Goal: Transaction & Acquisition: Book appointment/travel/reservation

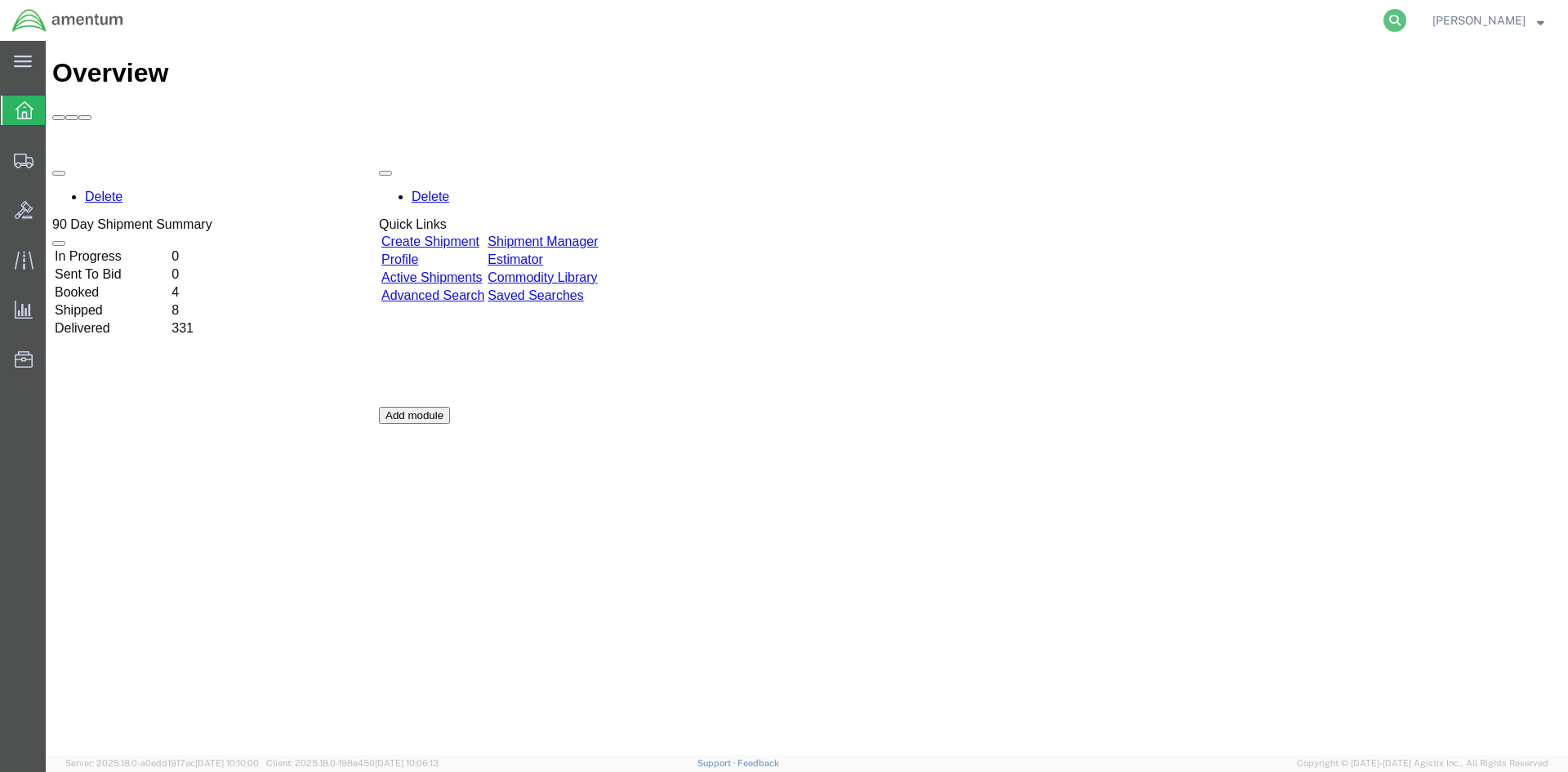
click at [1406, 23] on icon at bounding box center [1394, 20] width 23 height 23
click at [1163, 19] on input "search" at bounding box center [1135, 20] width 496 height 39
paste input "S633-25248-2484"
type input "S633-25248-2484"
click at [1406, 20] on icon at bounding box center [1394, 20] width 23 height 23
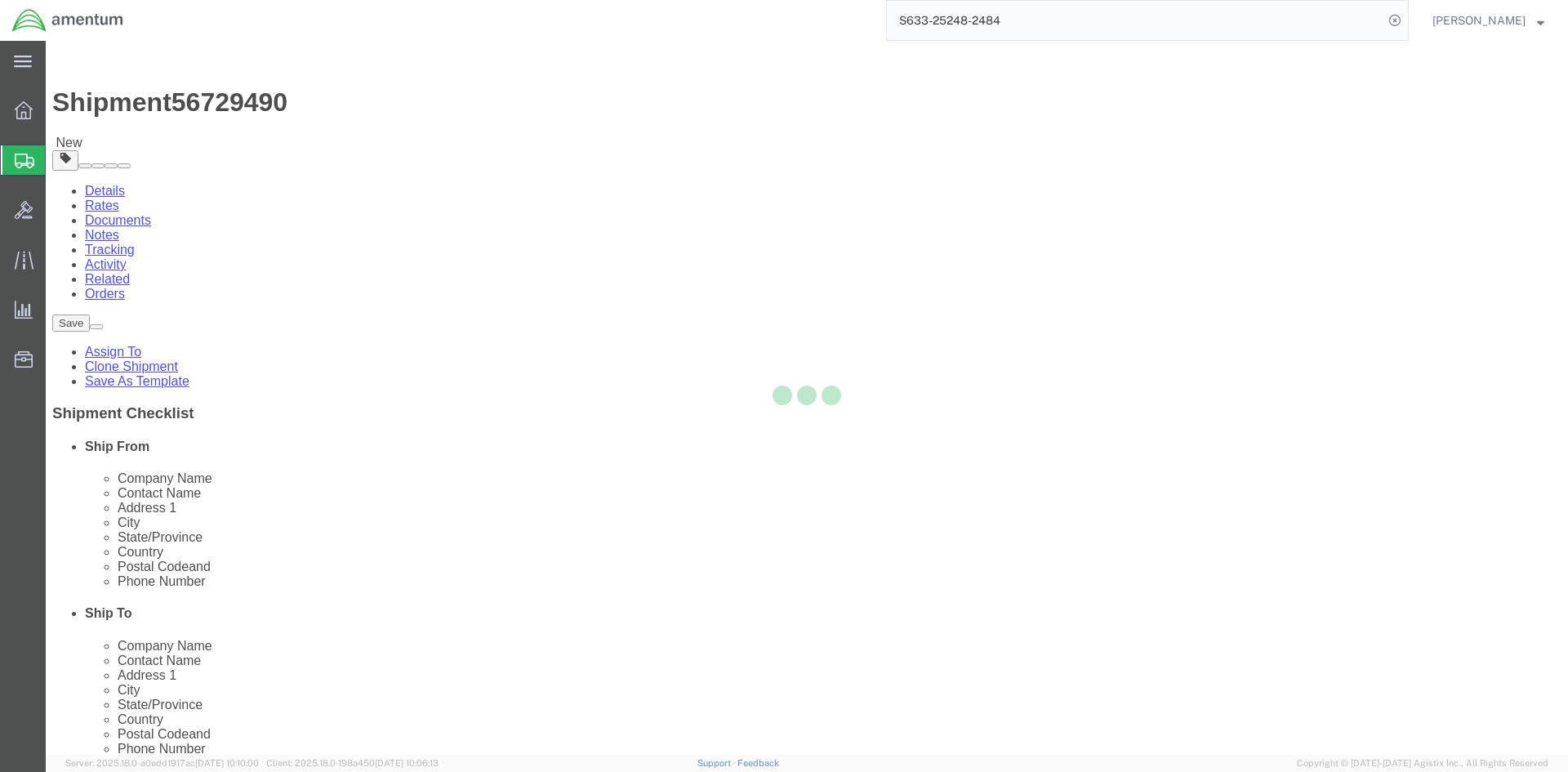
select select "42718"
select select
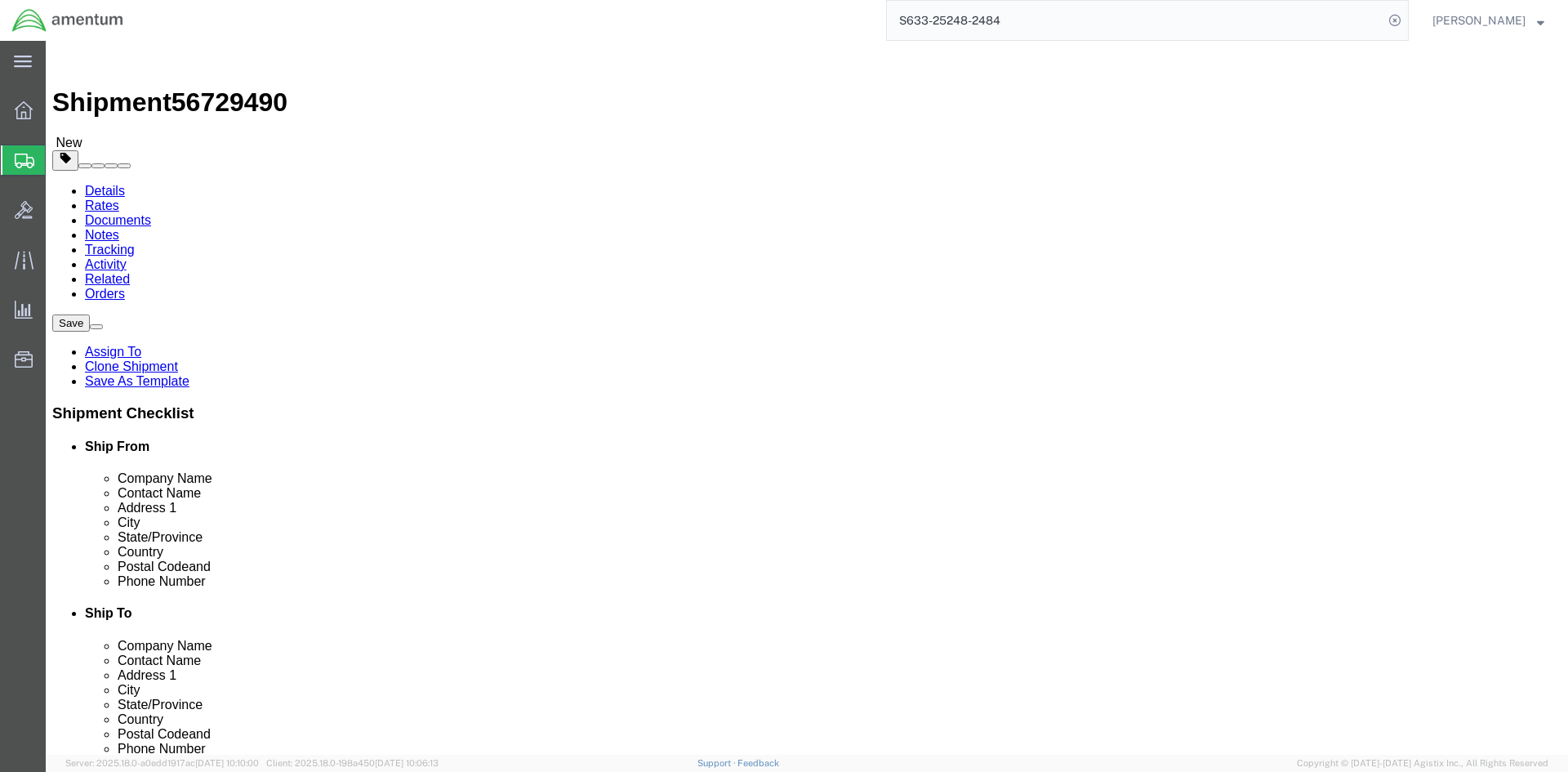
click button "Rate Shipment"
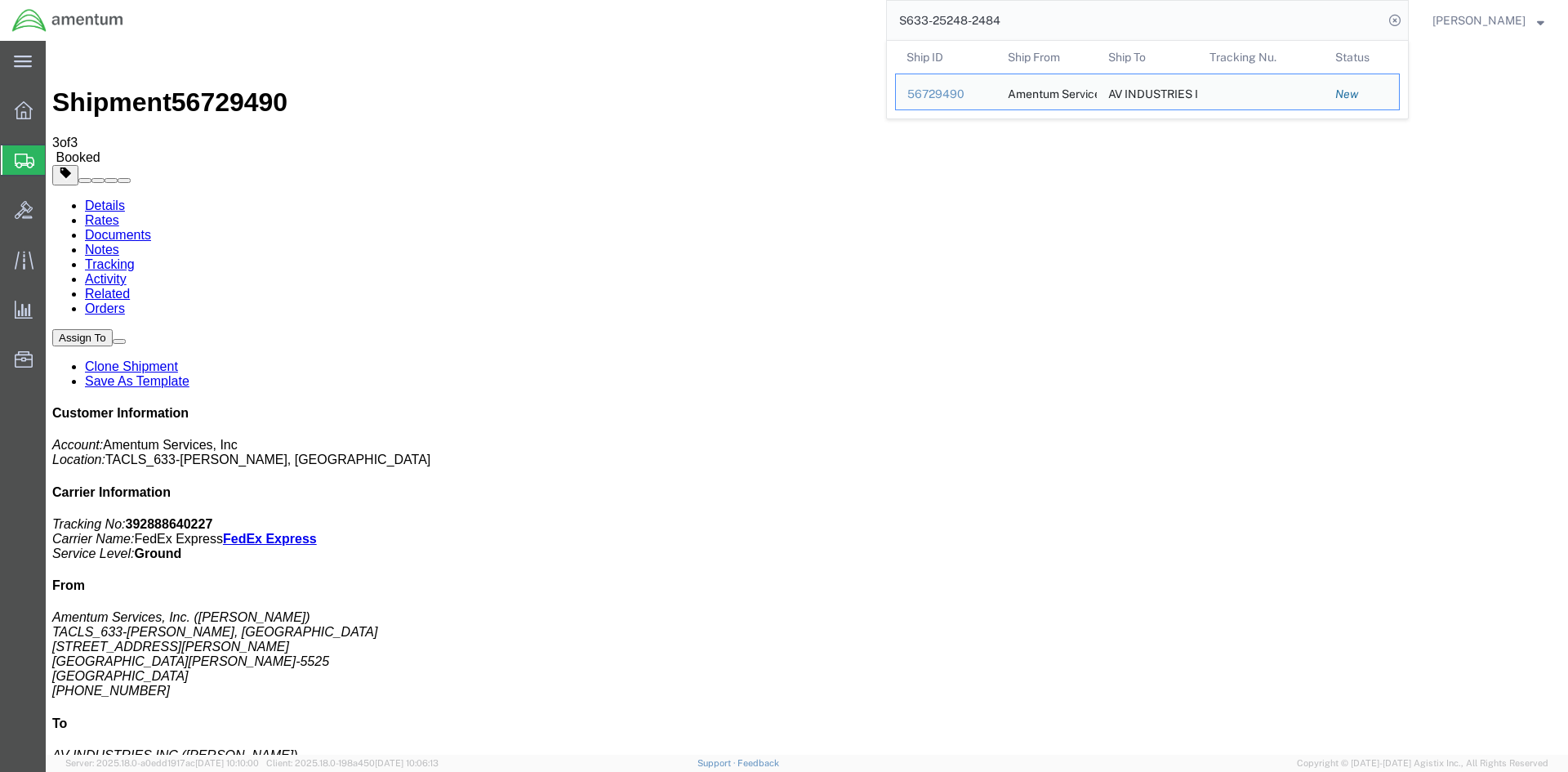
drag, startPoint x: 1018, startPoint y: 19, endPoint x: 894, endPoint y: 22, distance: 124.2
click at [896, 22] on div "S633-25248-2484 Ship ID Ship From Ship To Tracking Nu. Status Ship ID 56729490 …" at bounding box center [772, 20] width 1273 height 41
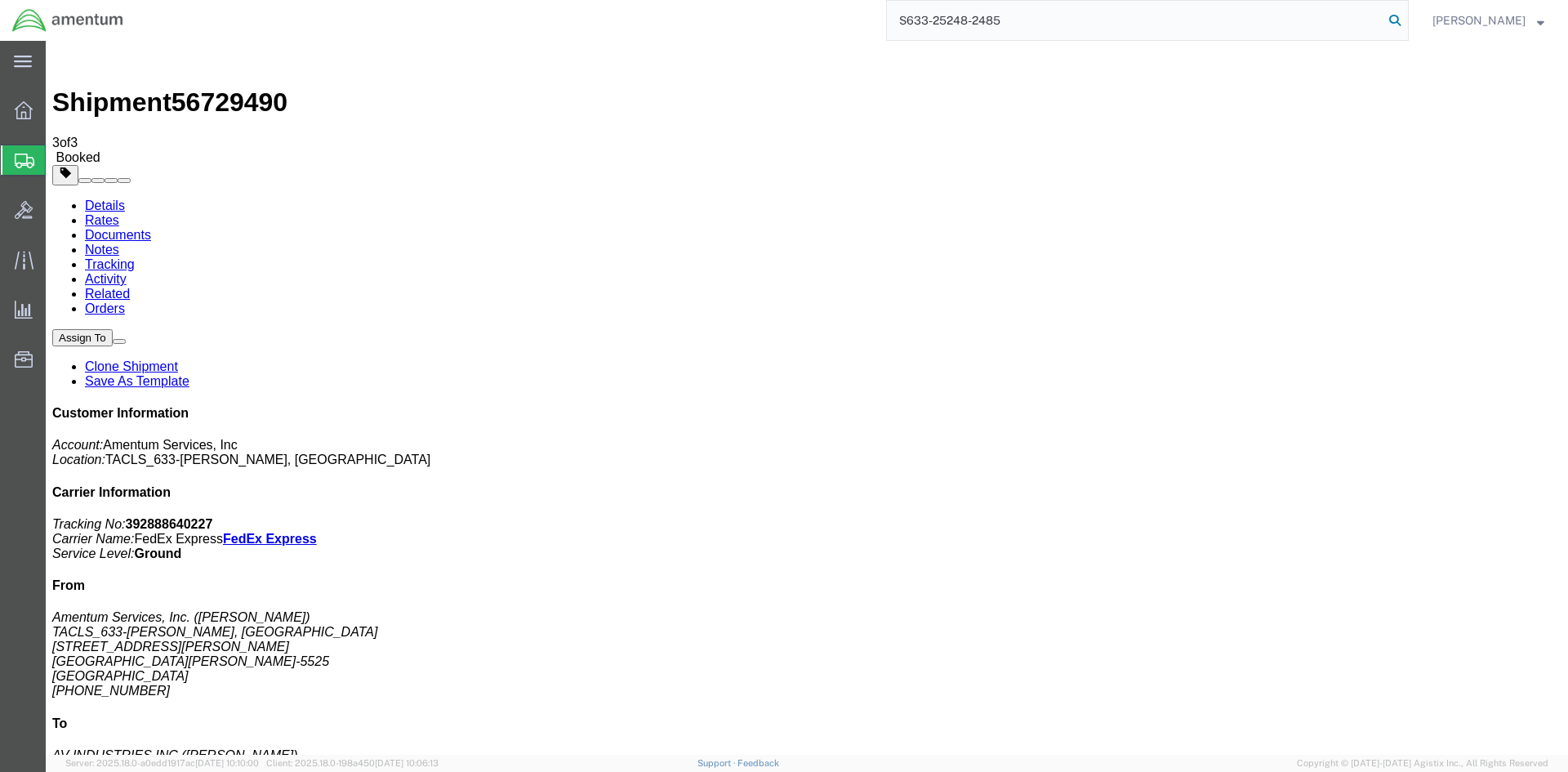
type input "S633-25248-2485"
click at [1406, 19] on icon at bounding box center [1394, 20] width 23 height 23
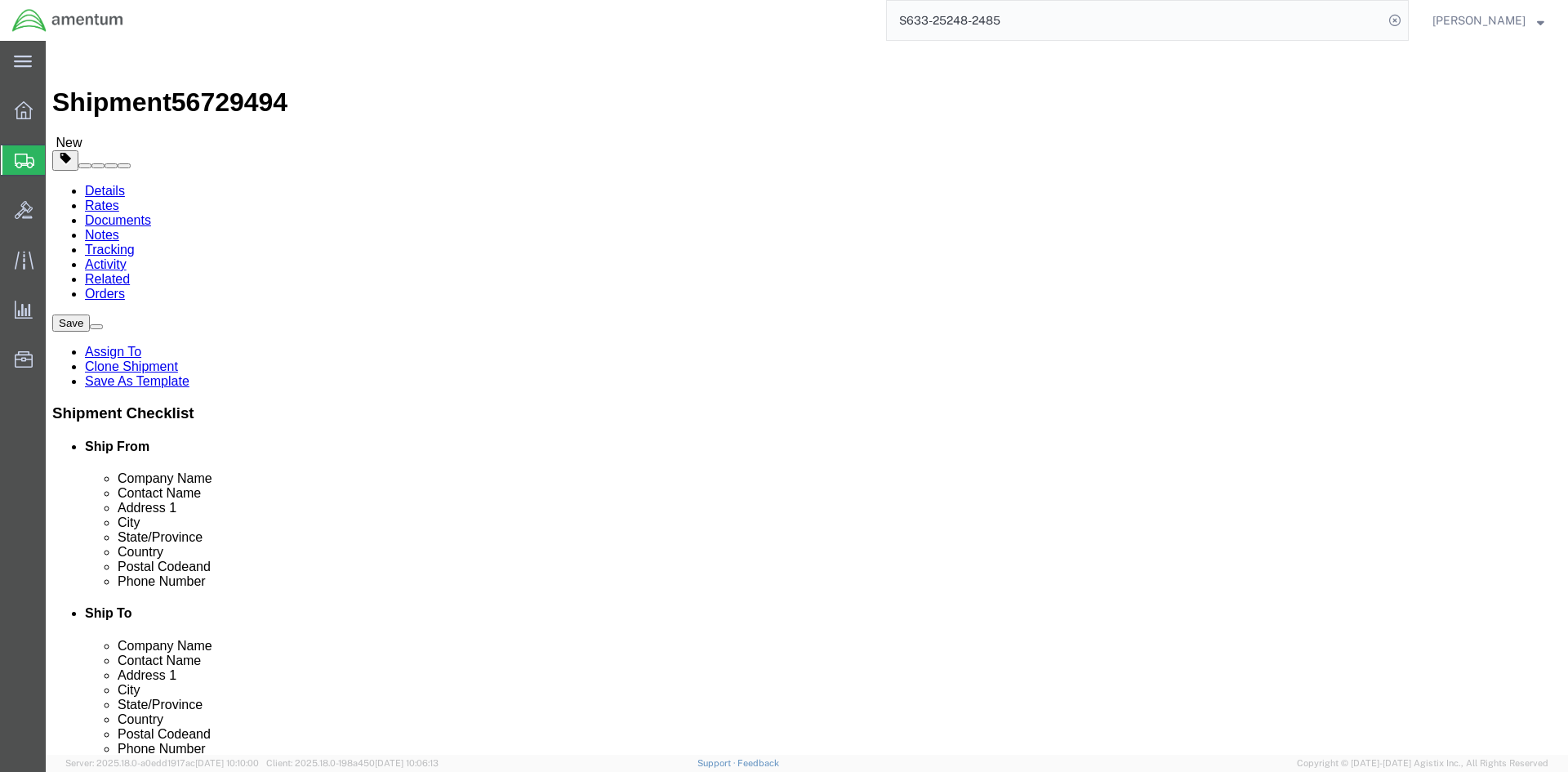
select select "42718"
click button "Rate Shipment"
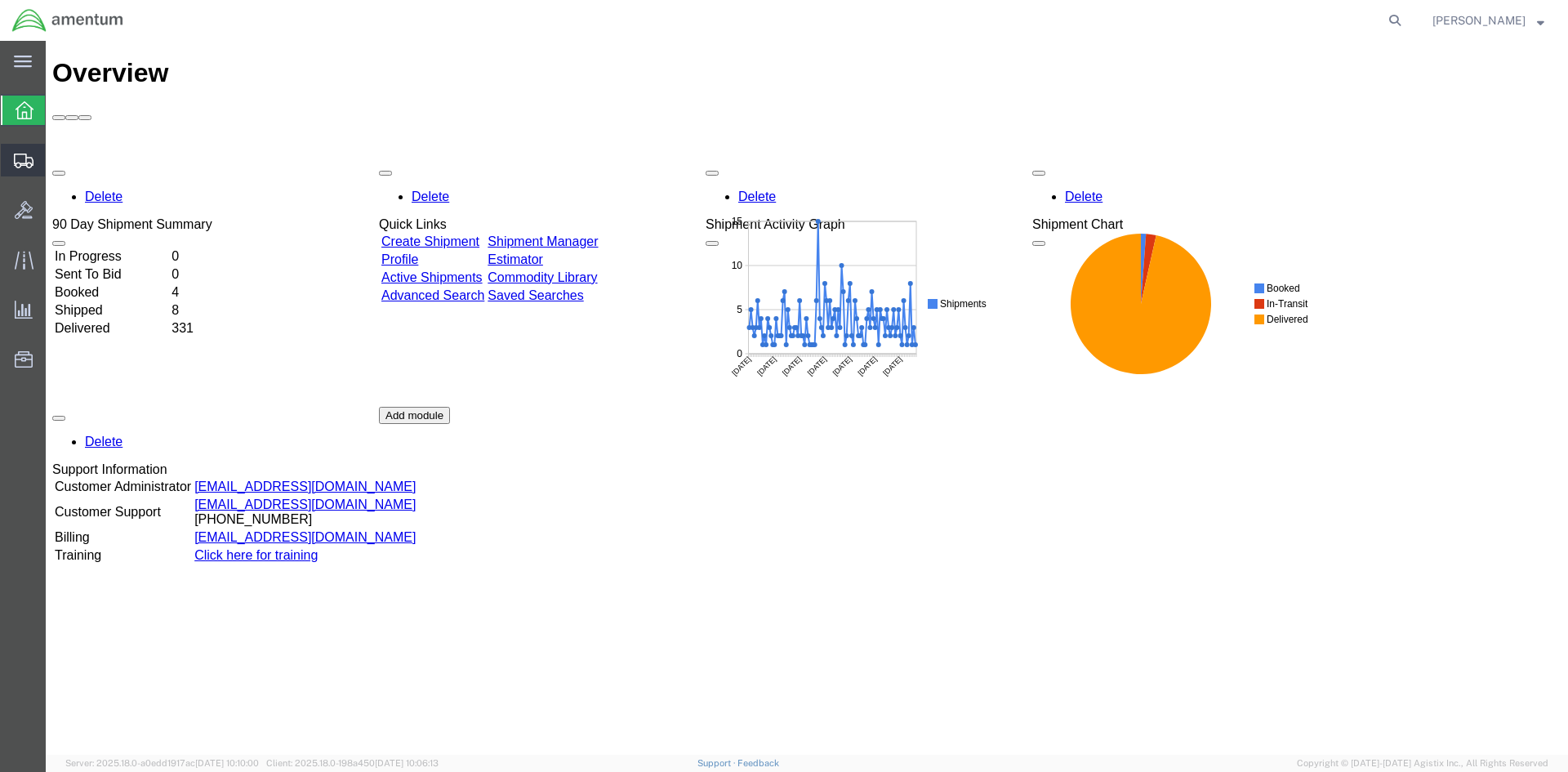
click at [0, 0] on span "Create Shipment" at bounding box center [0, 0] width 0 height 0
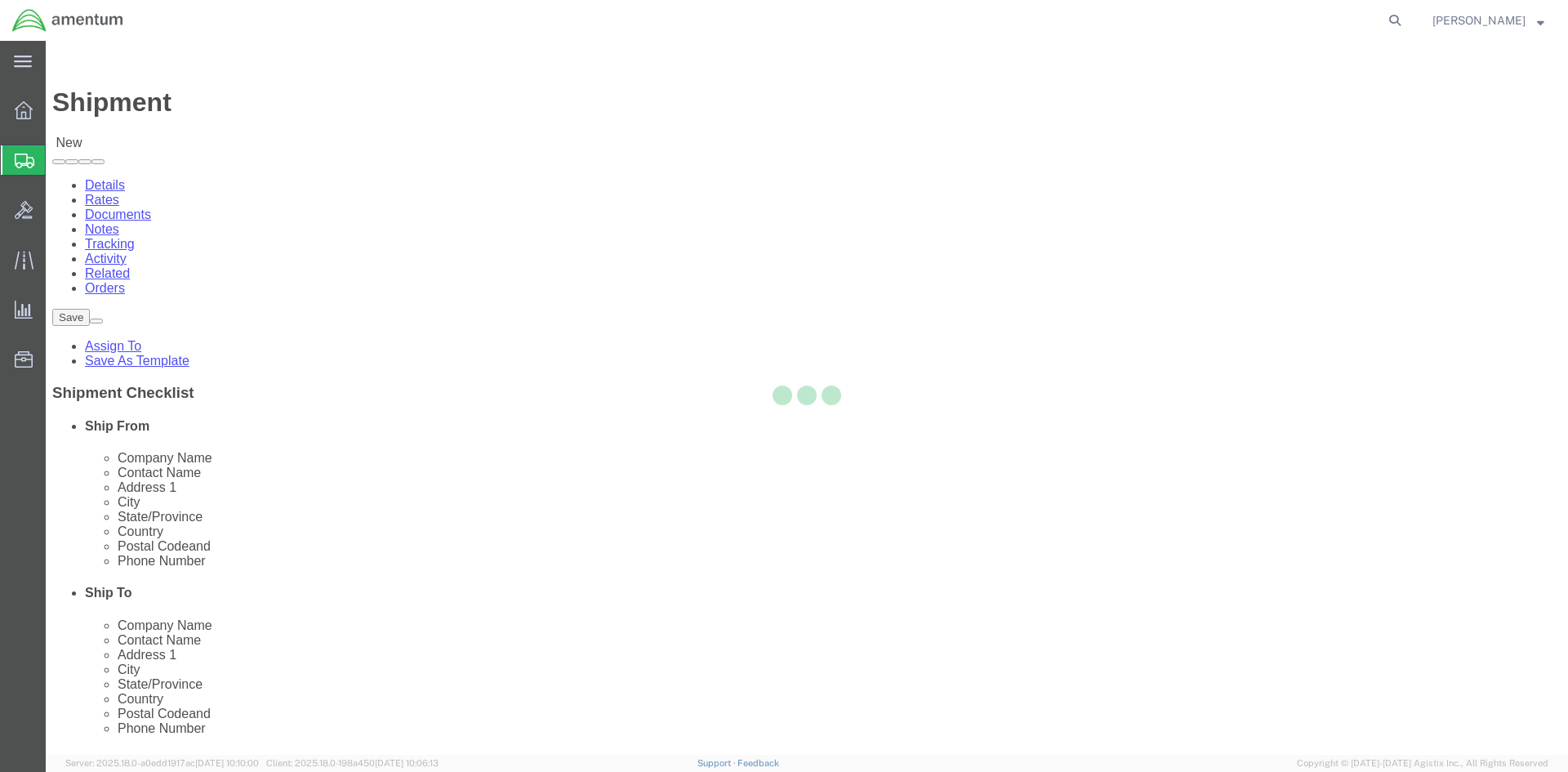
select select
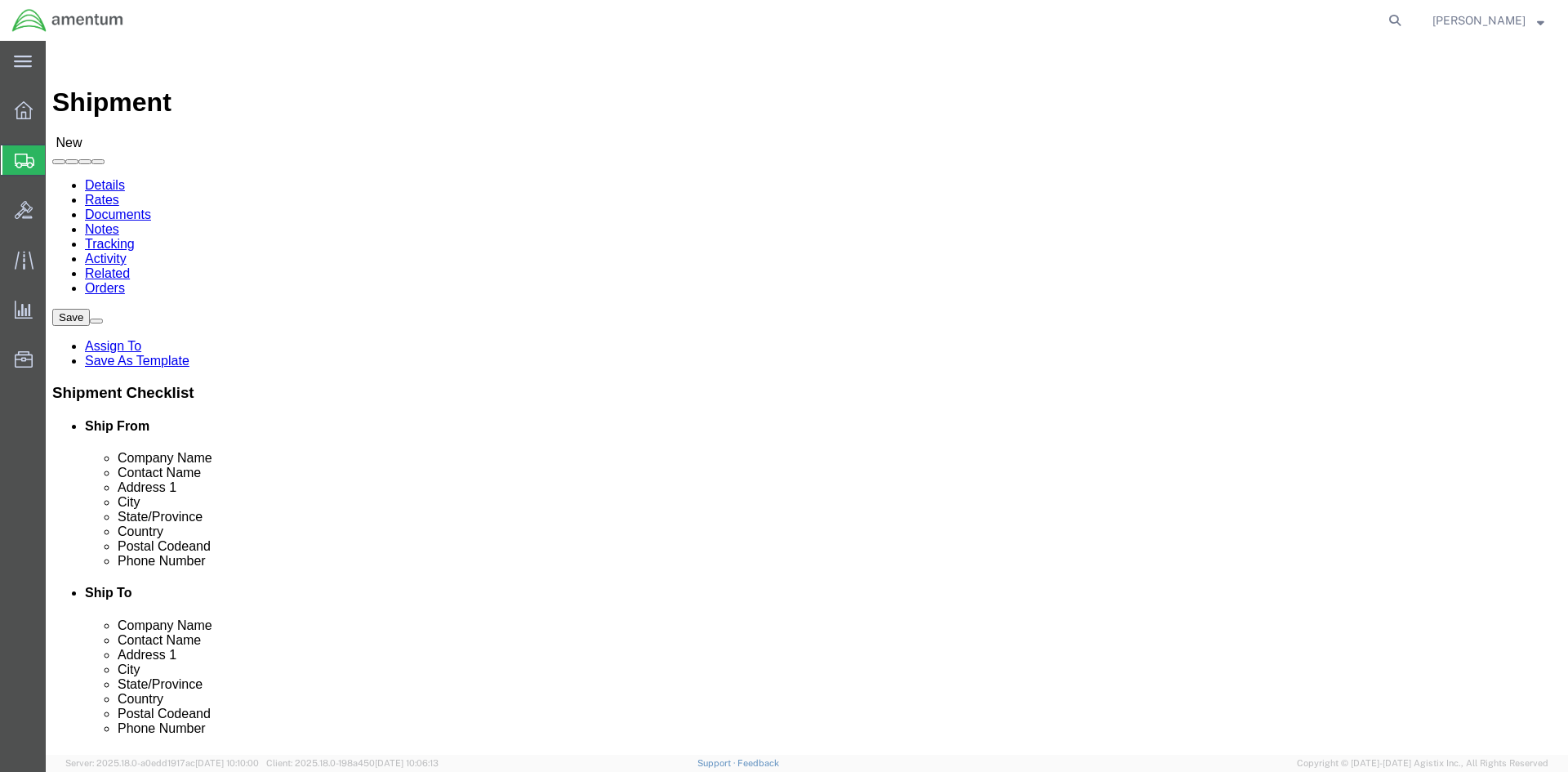
click input "text"
type input "[PERSON_NAME]"
click p "- Amentum - ([PERSON_NAME]) [STREET_ADDRESS][PERSON_NAME][PERSON_NAME]"
select select "NJ"
type input "[PERSON_NAME]"
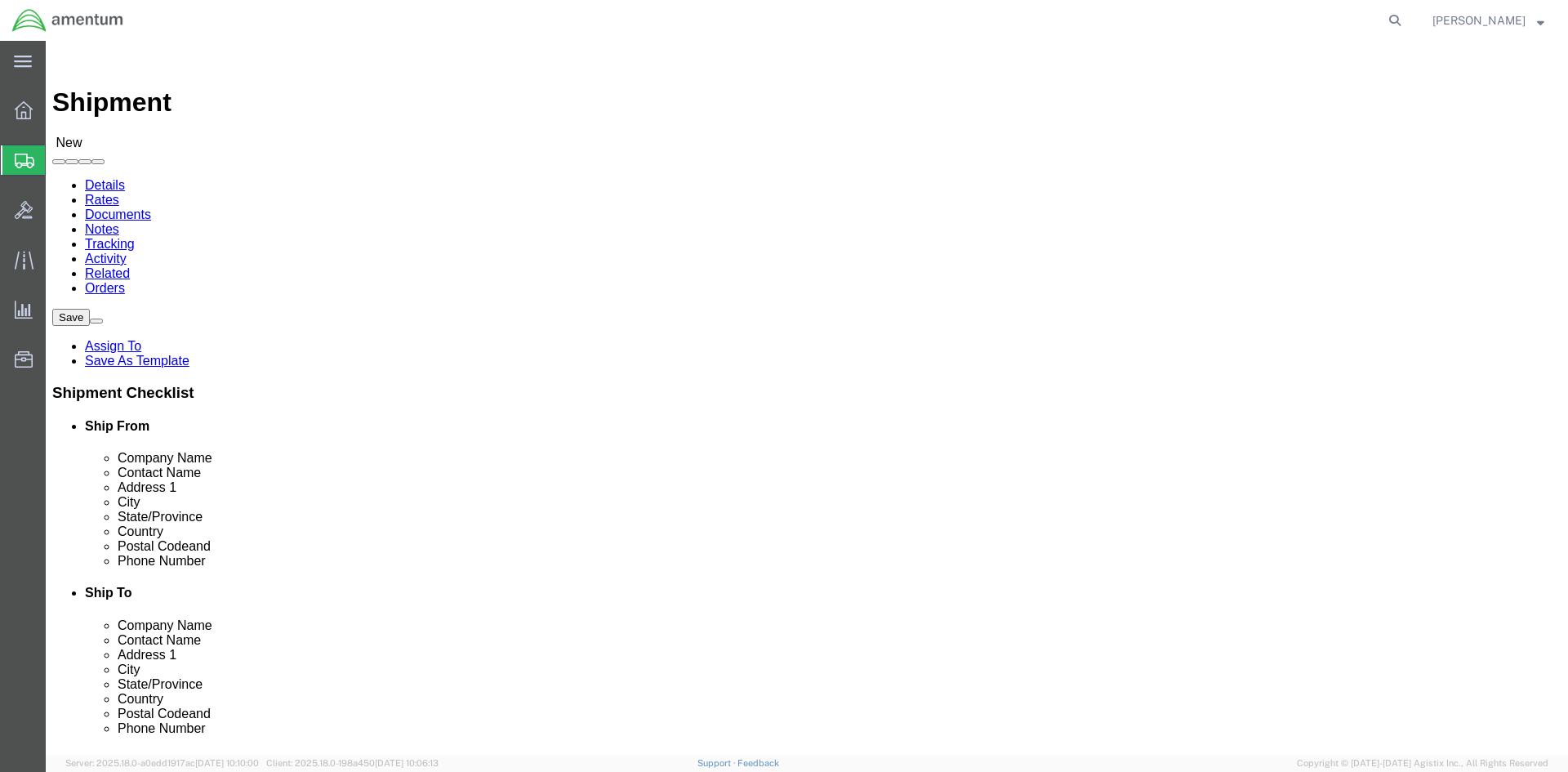
click input "text"
type input "QCC"
drag, startPoint x: 851, startPoint y: 340, endPoint x: 777, endPoint y: 358, distance: 75.5
click div "Location My Profile Location [PHONE_NUMBER] [PHONE_NUMBER] [PHONE_NUMBER] [PHON…"
click input "text"
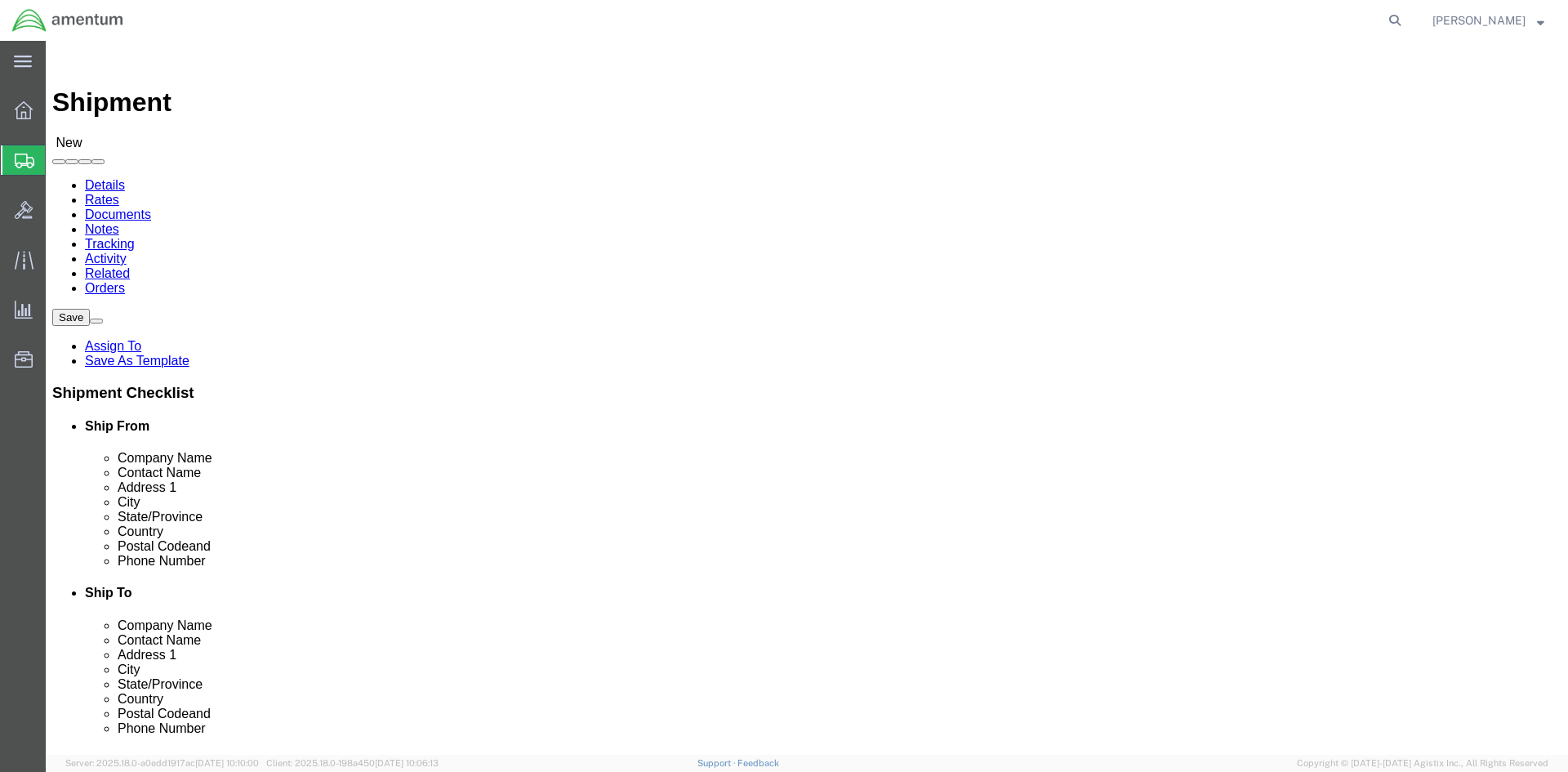
scroll to position [634, 0]
type input "AMENTUM"
click label "Company Alias"
click input "text"
click input "[STREET_ADDRESS]"
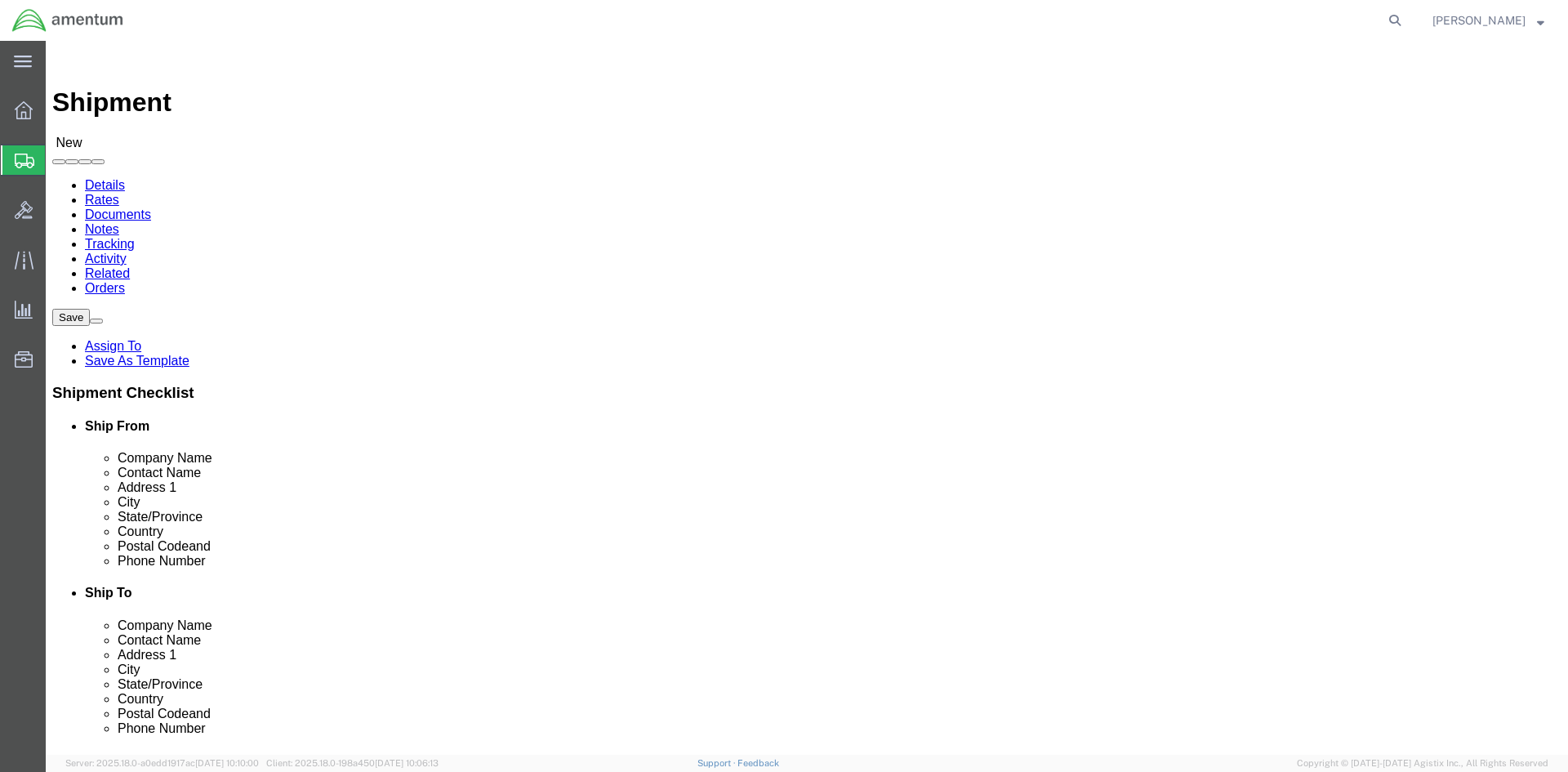
type input "[STREET_ADDRESS]"
click input "text"
type input "c/[PERSON_NAME] International"
click input "text"
type input "[PERSON_NAME]"
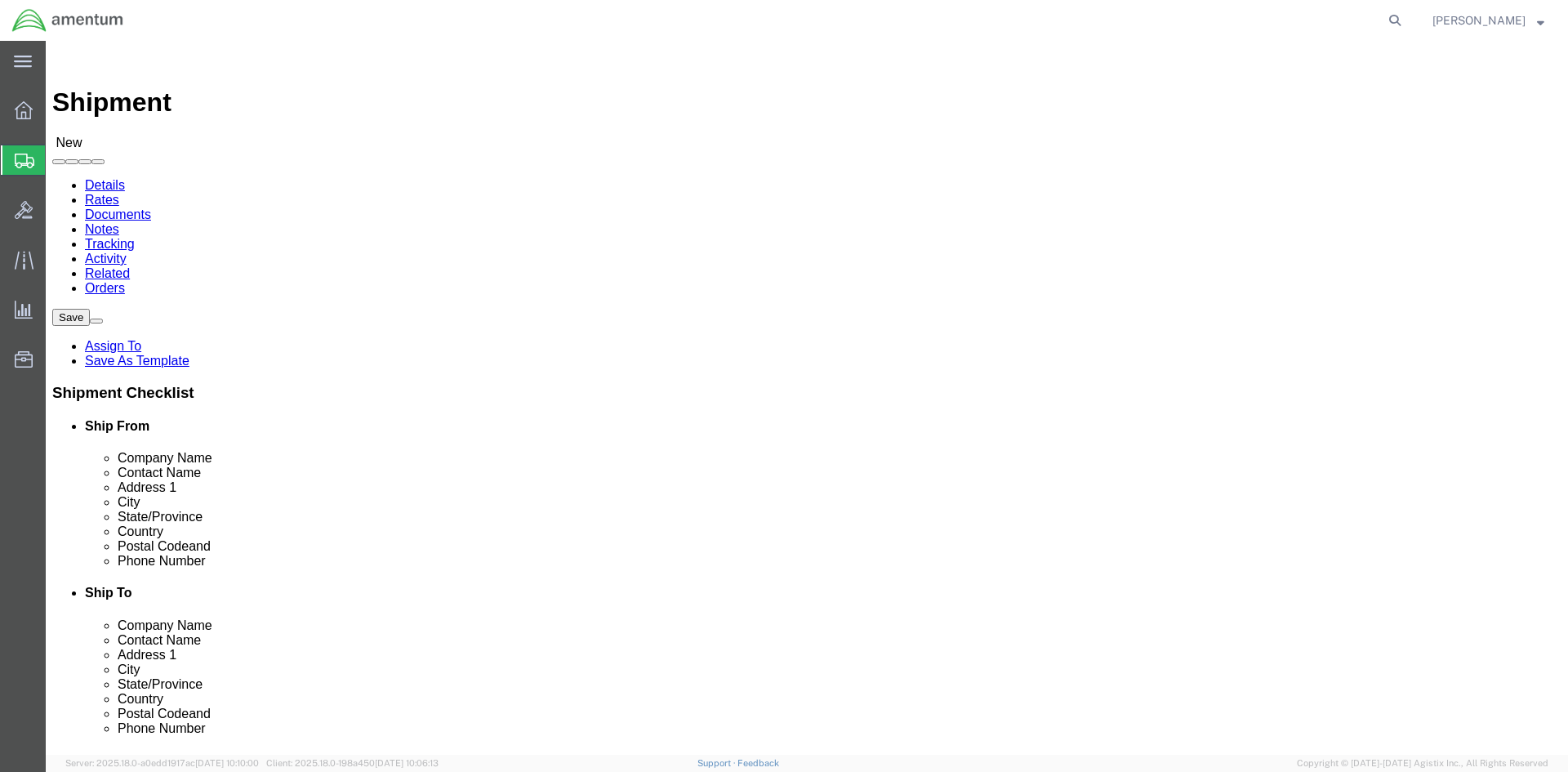
scroll to position [819, 0]
click input "Postal Code"
type input "75038"
click input "text"
type input "[PERSON_NAME]"
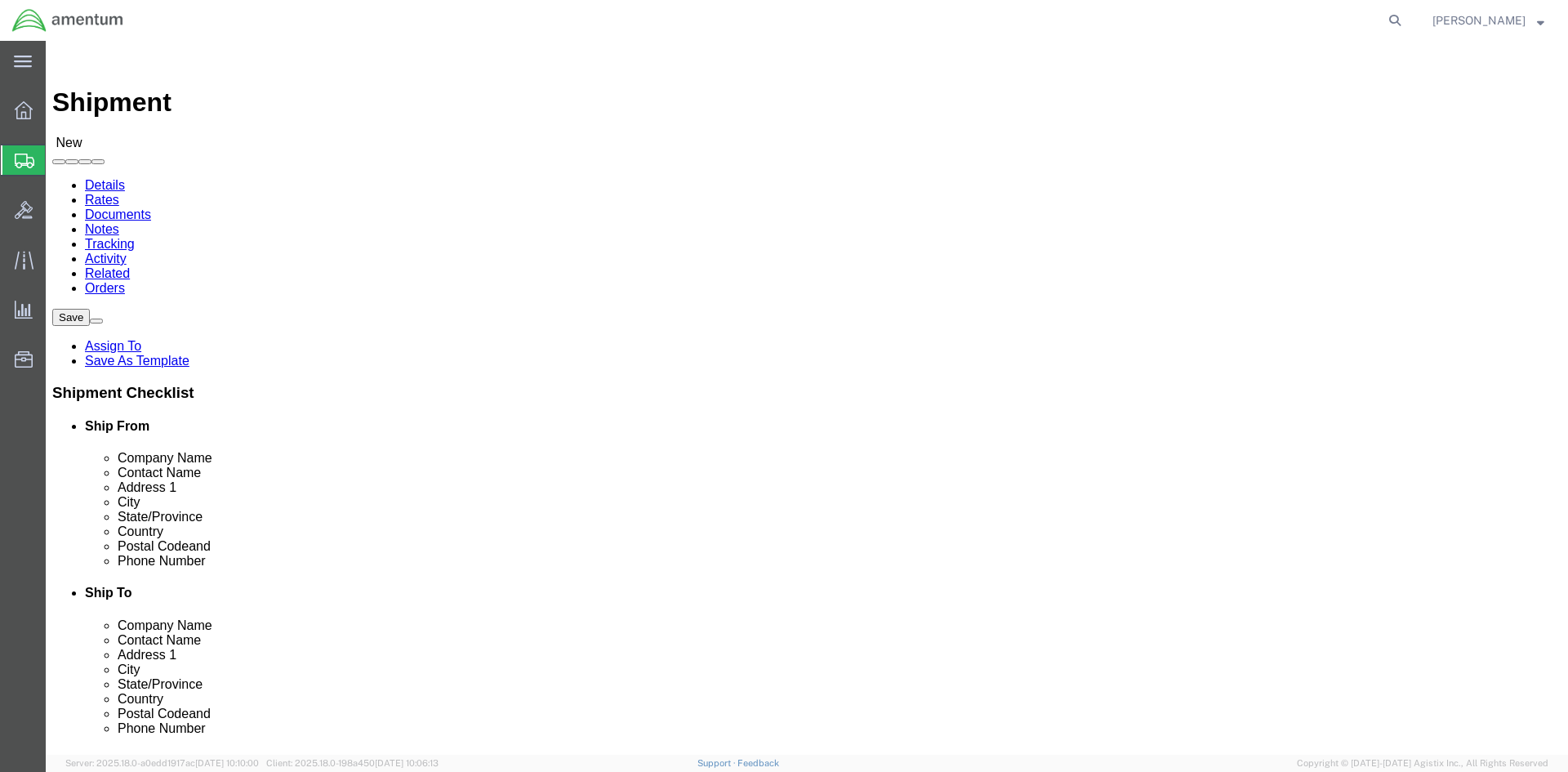
click p "- Amentum Services, Inc. - ([PERSON_NAME]) [STREET_ADDRESS]/o CRANE WORLDWIDE L…"
select select "[GEOGRAPHIC_DATA]"
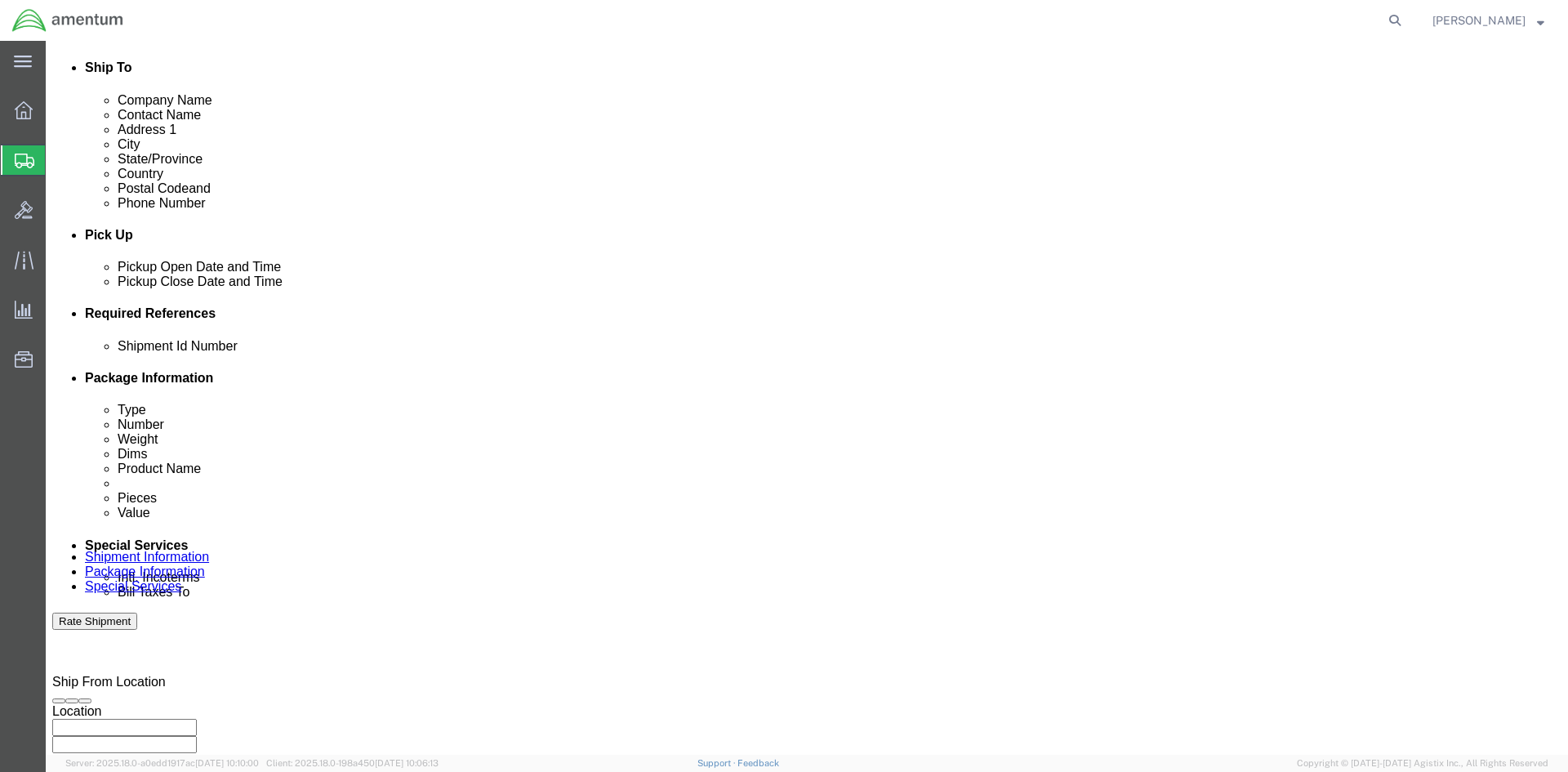
scroll to position [572, 0]
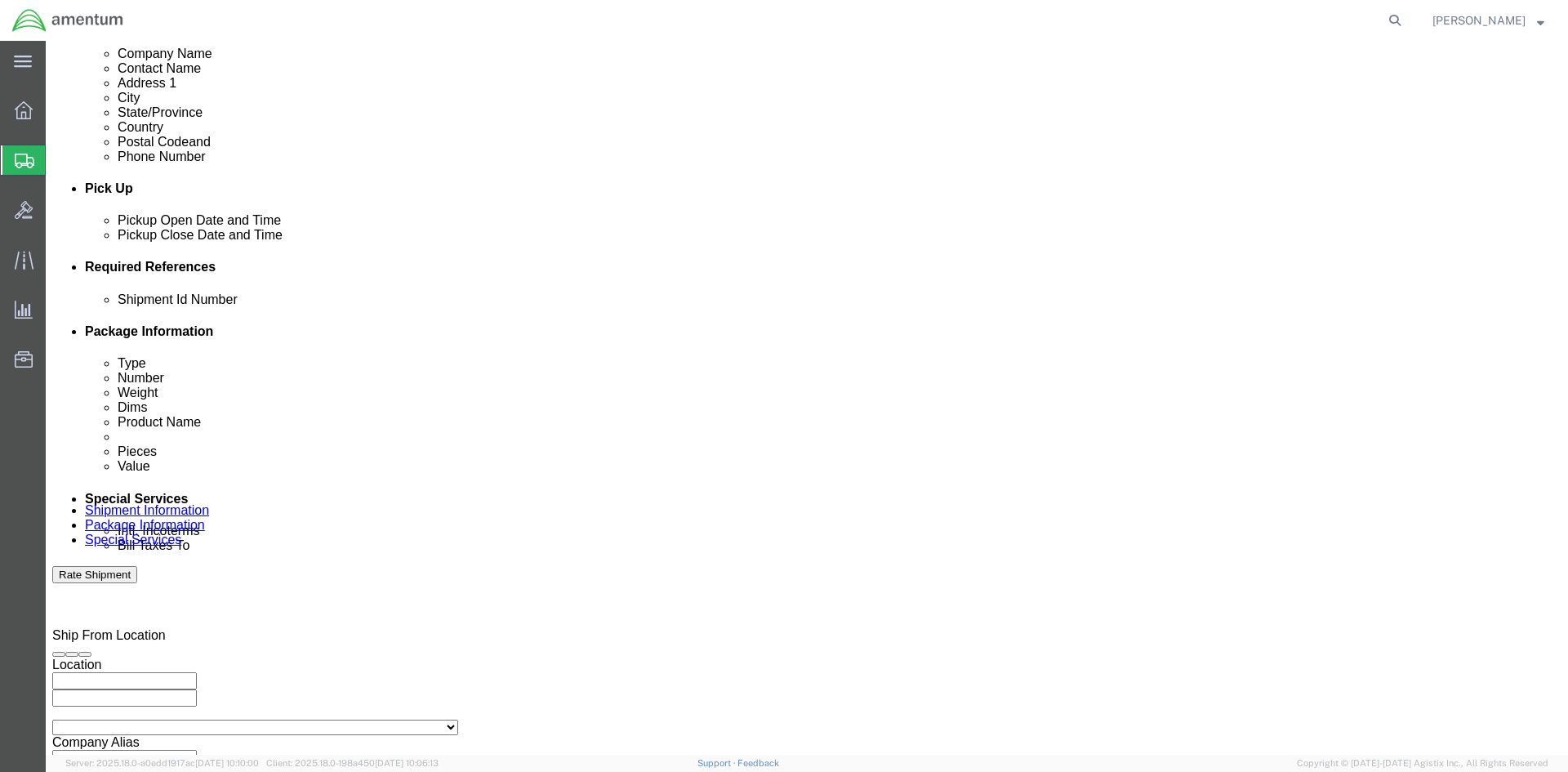
type input "[PERSON_NAME]"
click input "text"
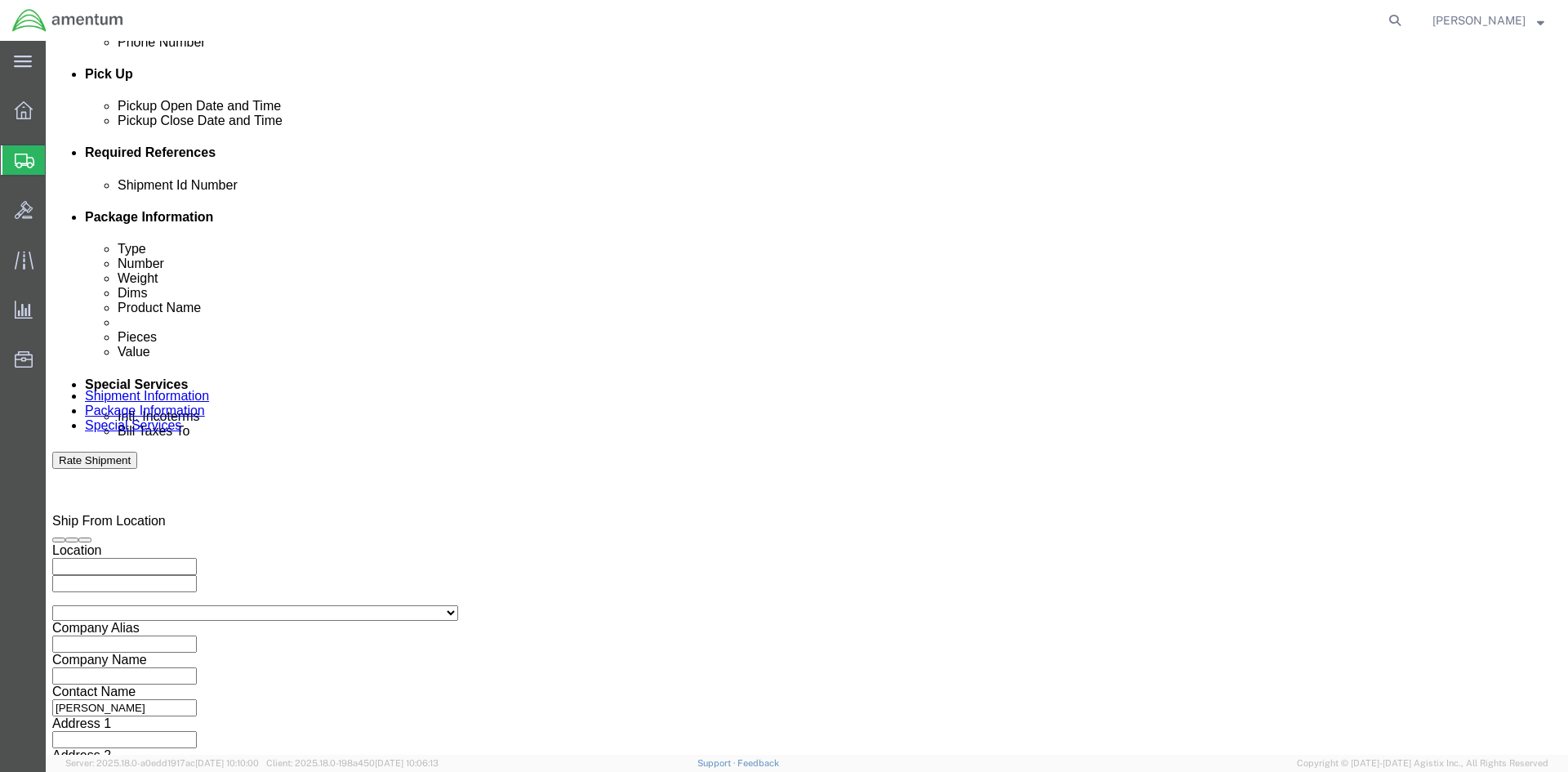
scroll to position [688, 0]
type input "560-0532"
click button "Continue"
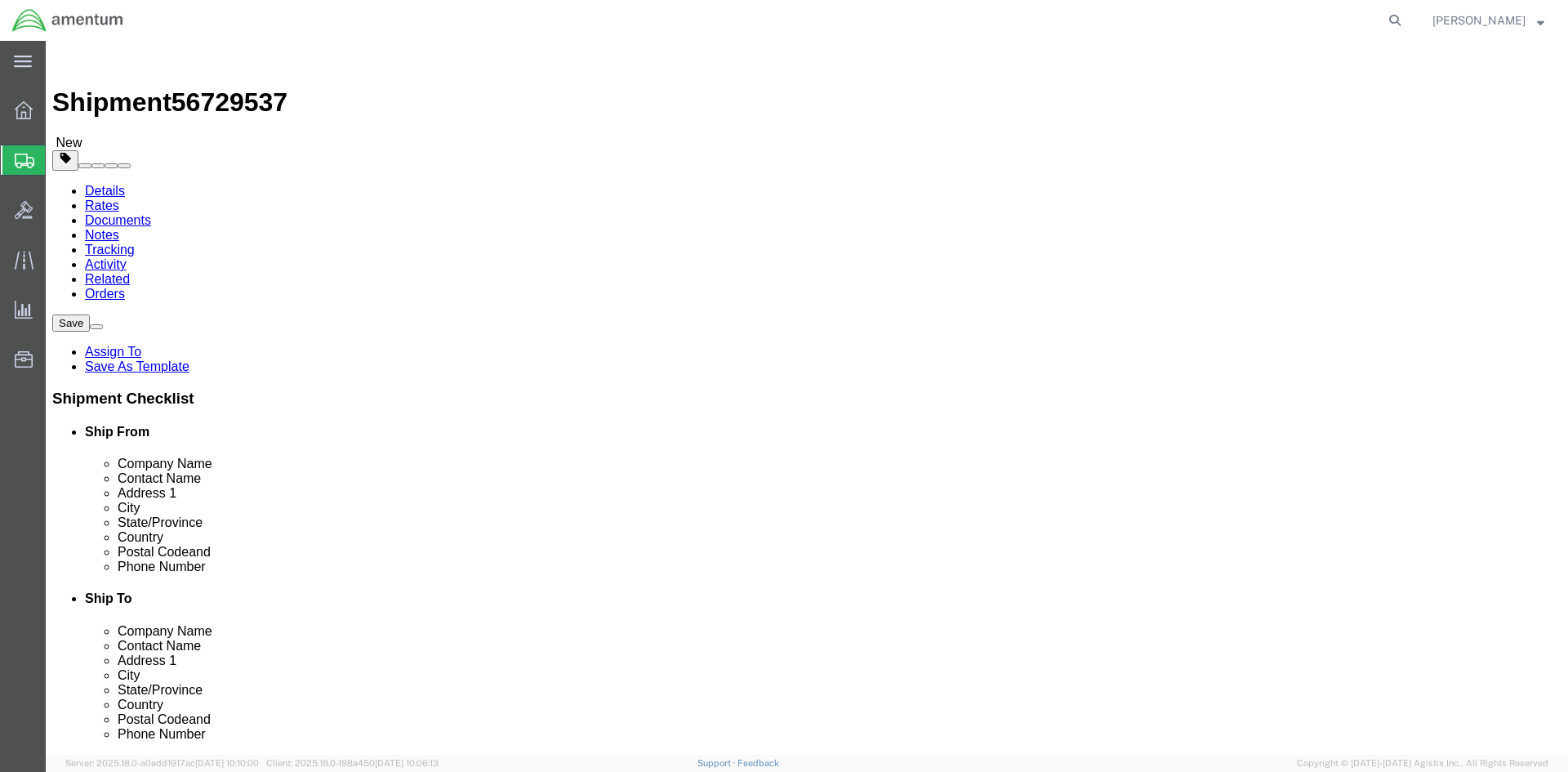
click select "Select BCK Boxes Bale(s) Basket(s) Bolt(s) Bottle(s) Buckets Bulk Bundle(s) Can…"
select select "ENV"
click select "Select BCK Boxes Bale(s) Basket(s) Bolt(s) Bottle(s) Buckets Bulk Bundle(s) Can…"
type input "9.50"
type input "12.50"
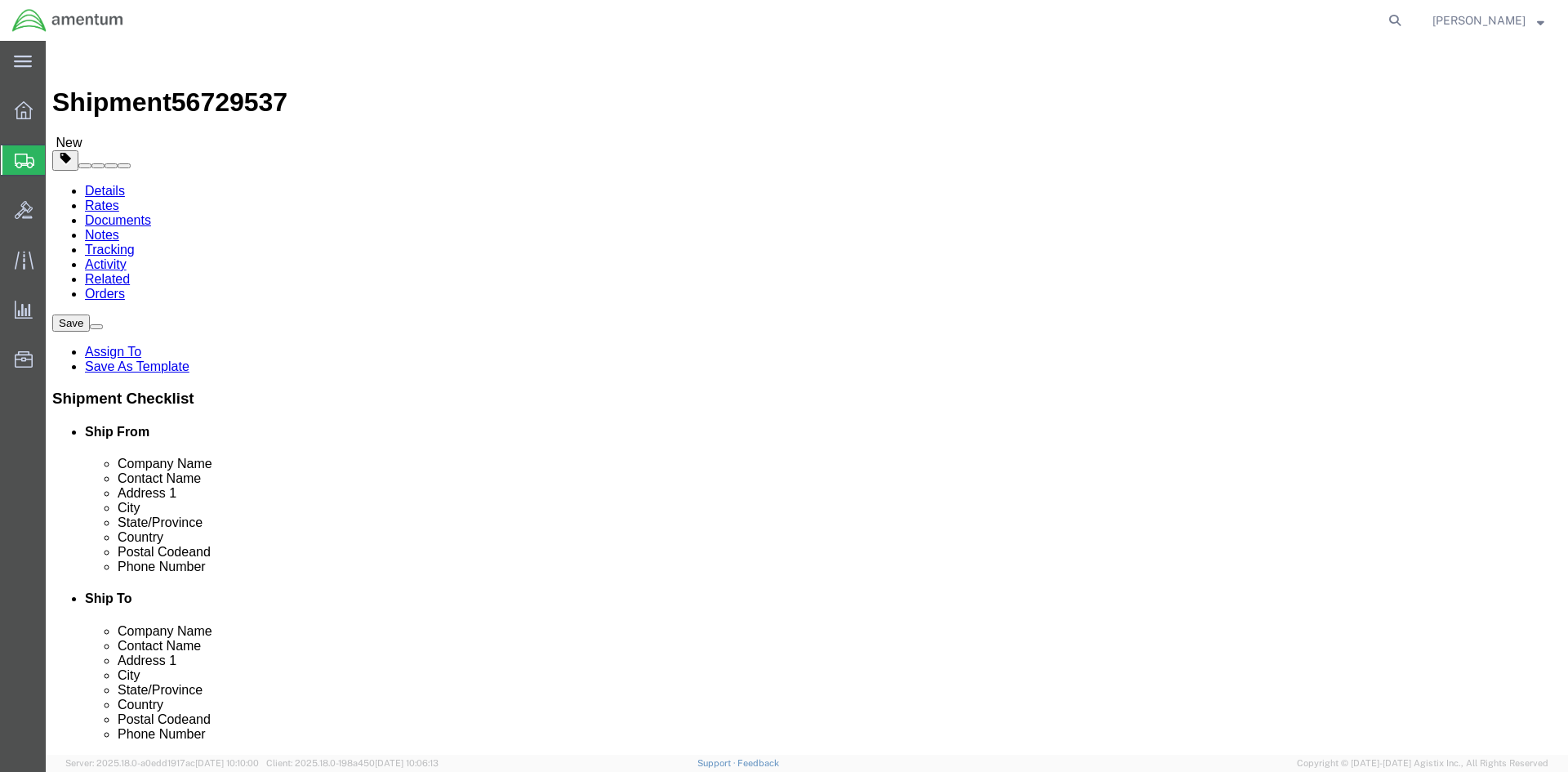
type input "0.25"
type input "1"
click link "Add Content"
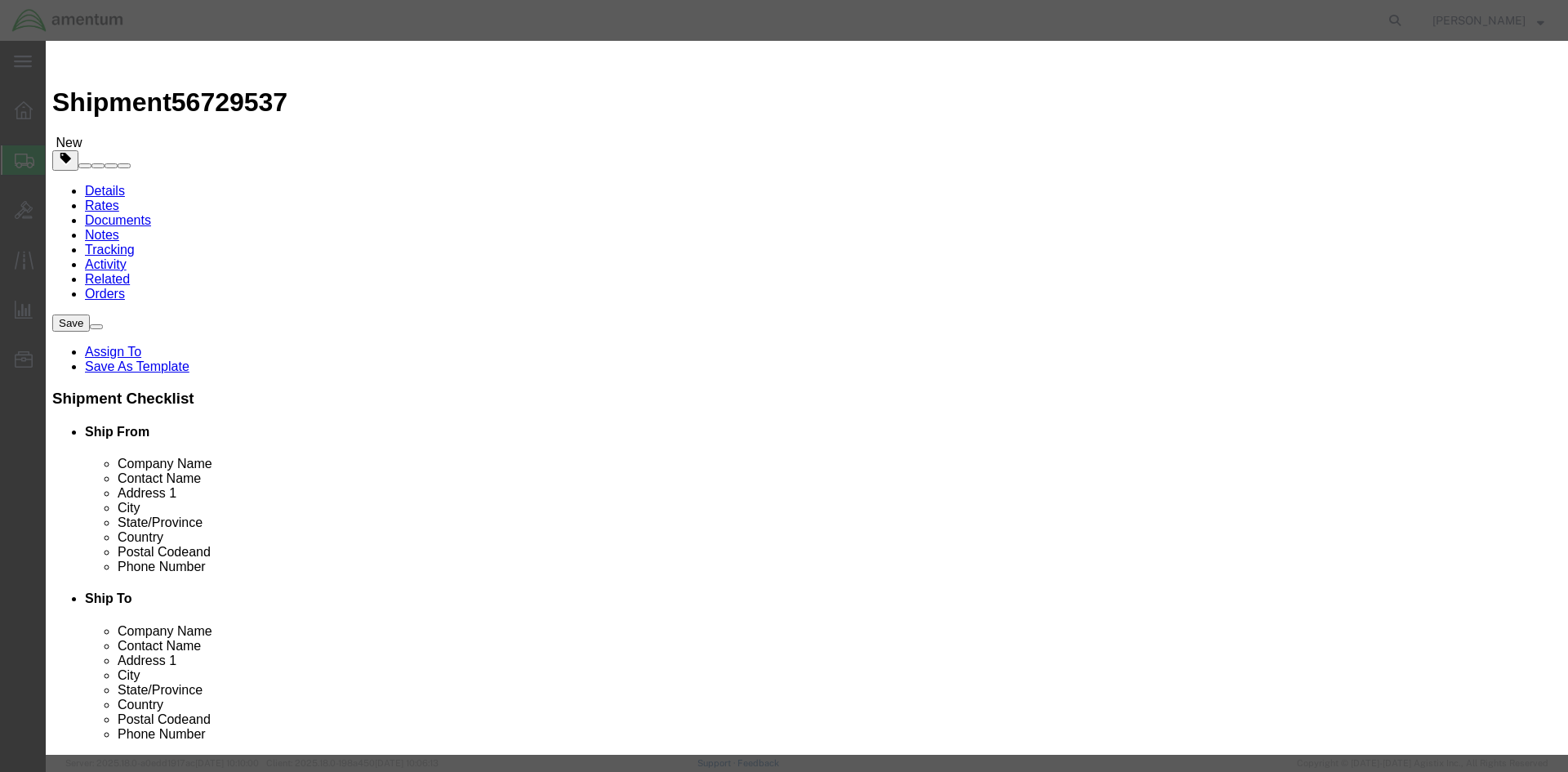
click input "text"
type input "Keys"
type input "2"
type input "20"
click div
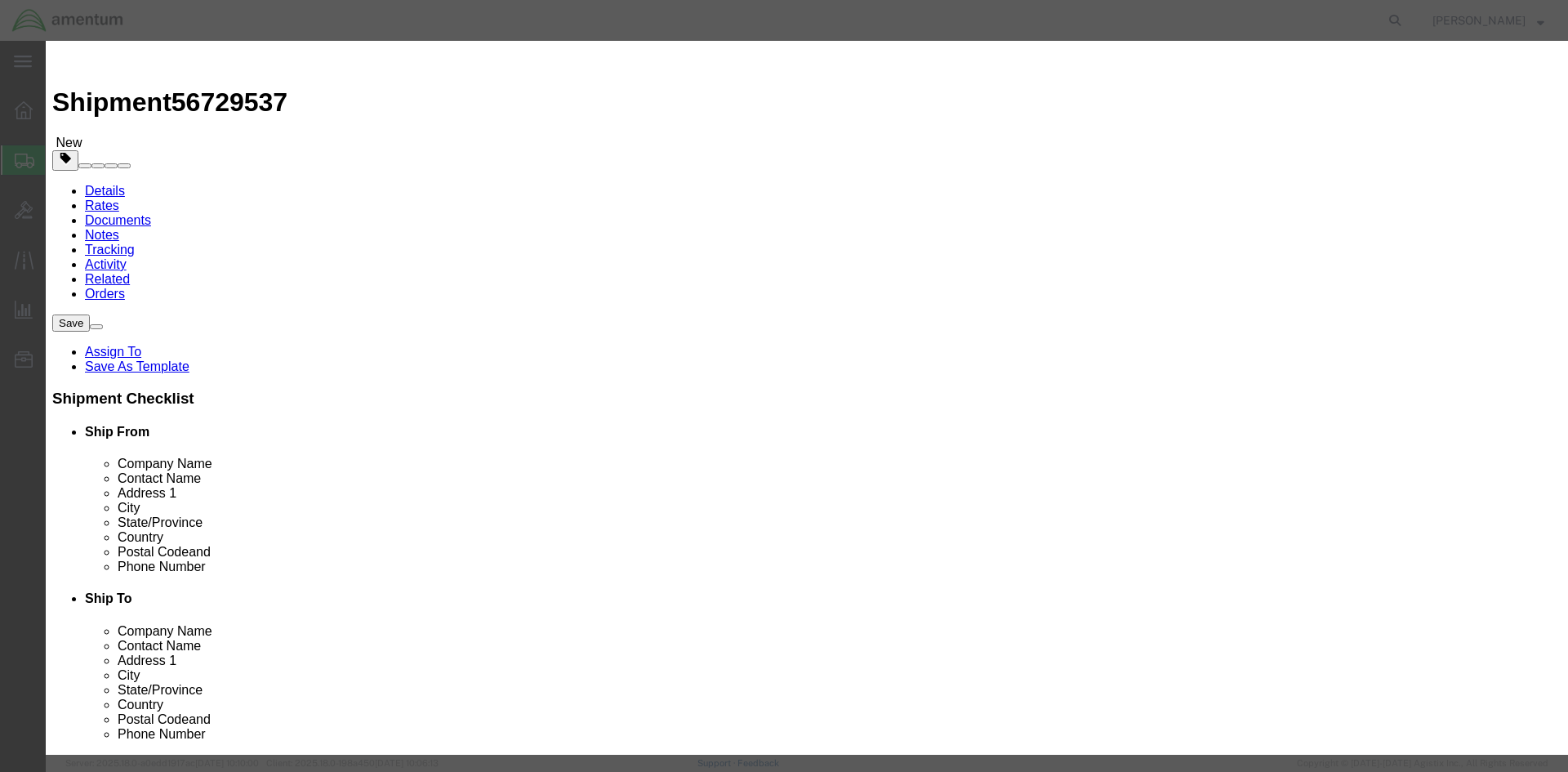
click button "Save & Close"
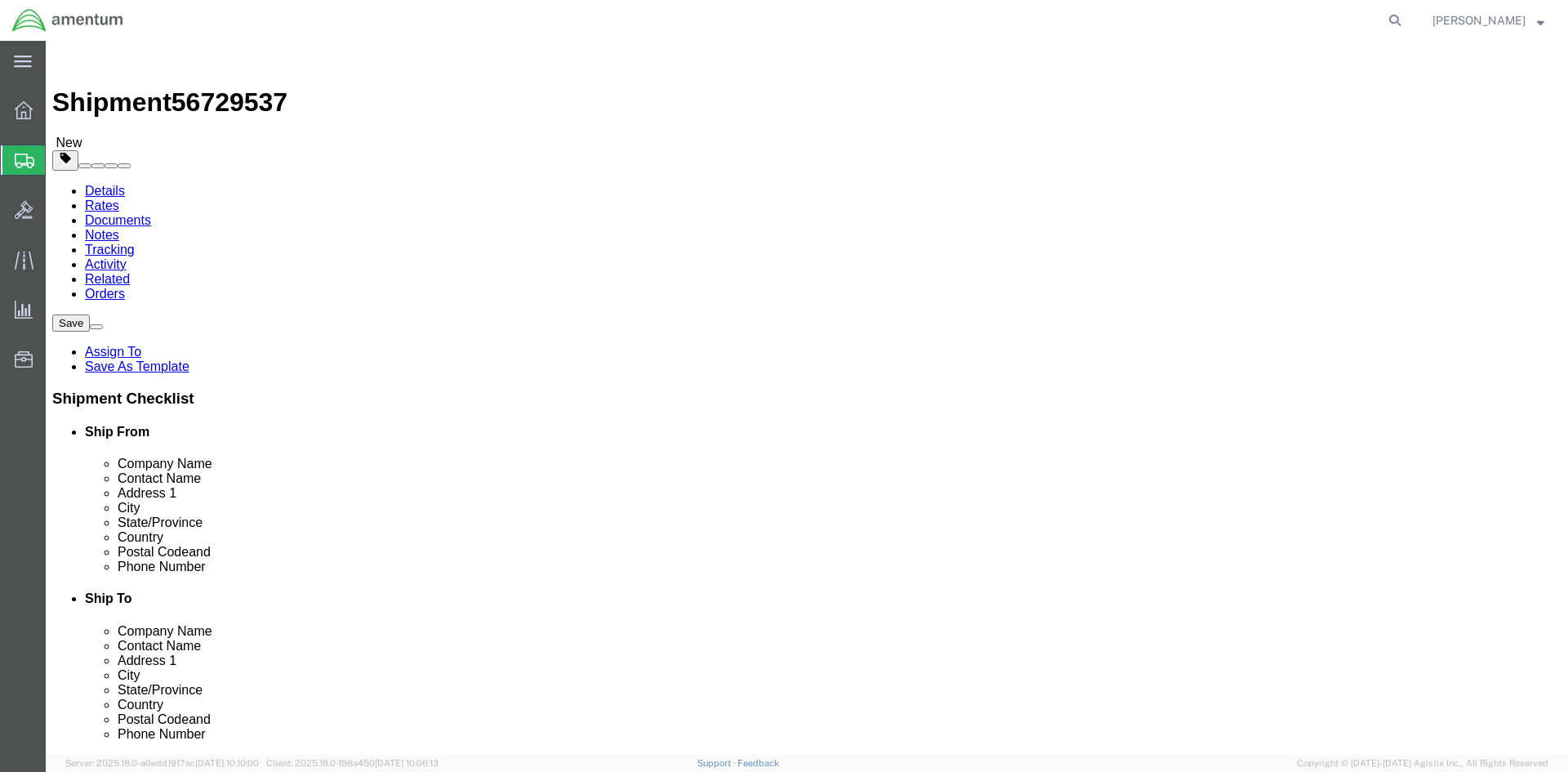
click button "Rate Shipment"
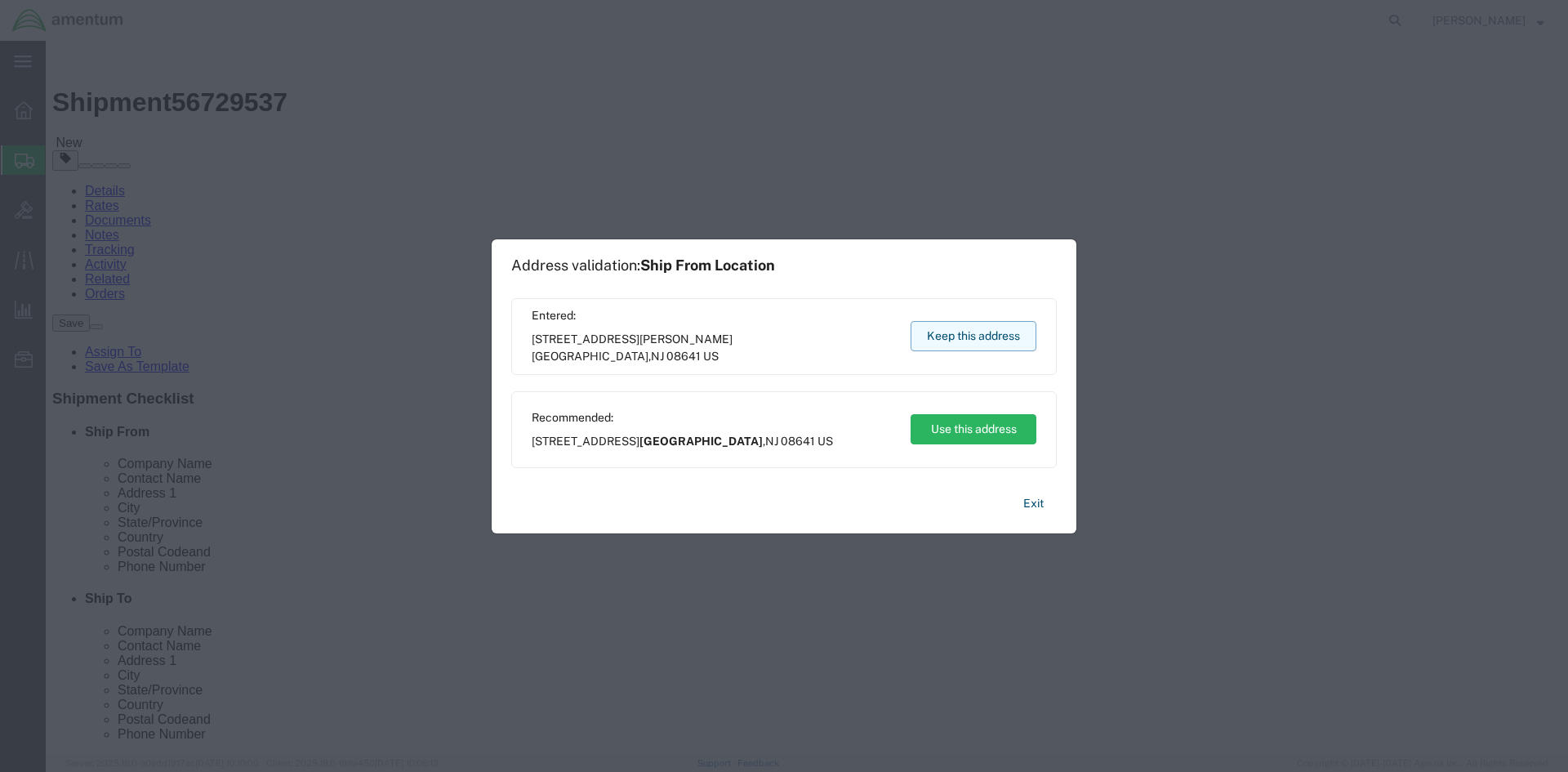
click at [956, 336] on button "Keep this address" at bounding box center [973, 336] width 126 height 30
